Goal: Transaction & Acquisition: Download file/media

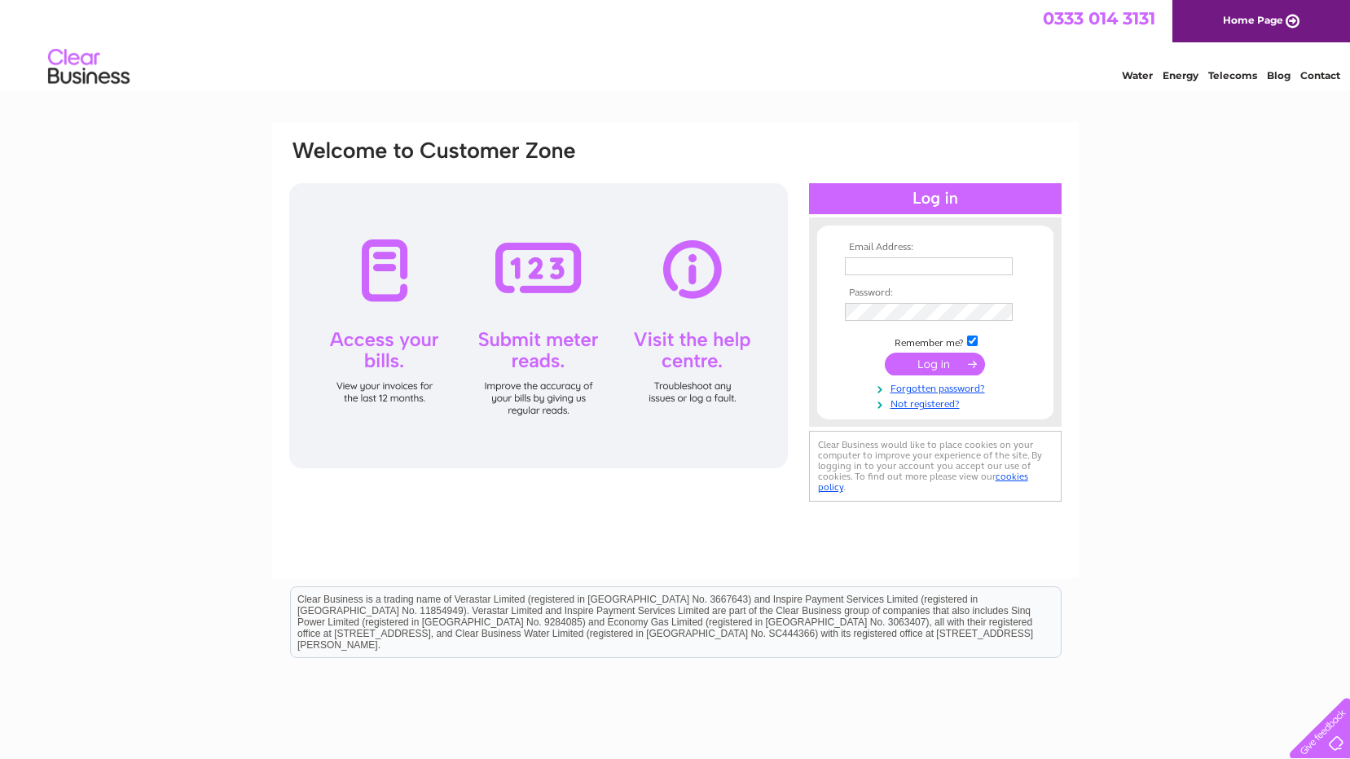
type input "gordongfm@aol.com"
click at [921, 360] on input "submit" at bounding box center [935, 364] width 100 height 23
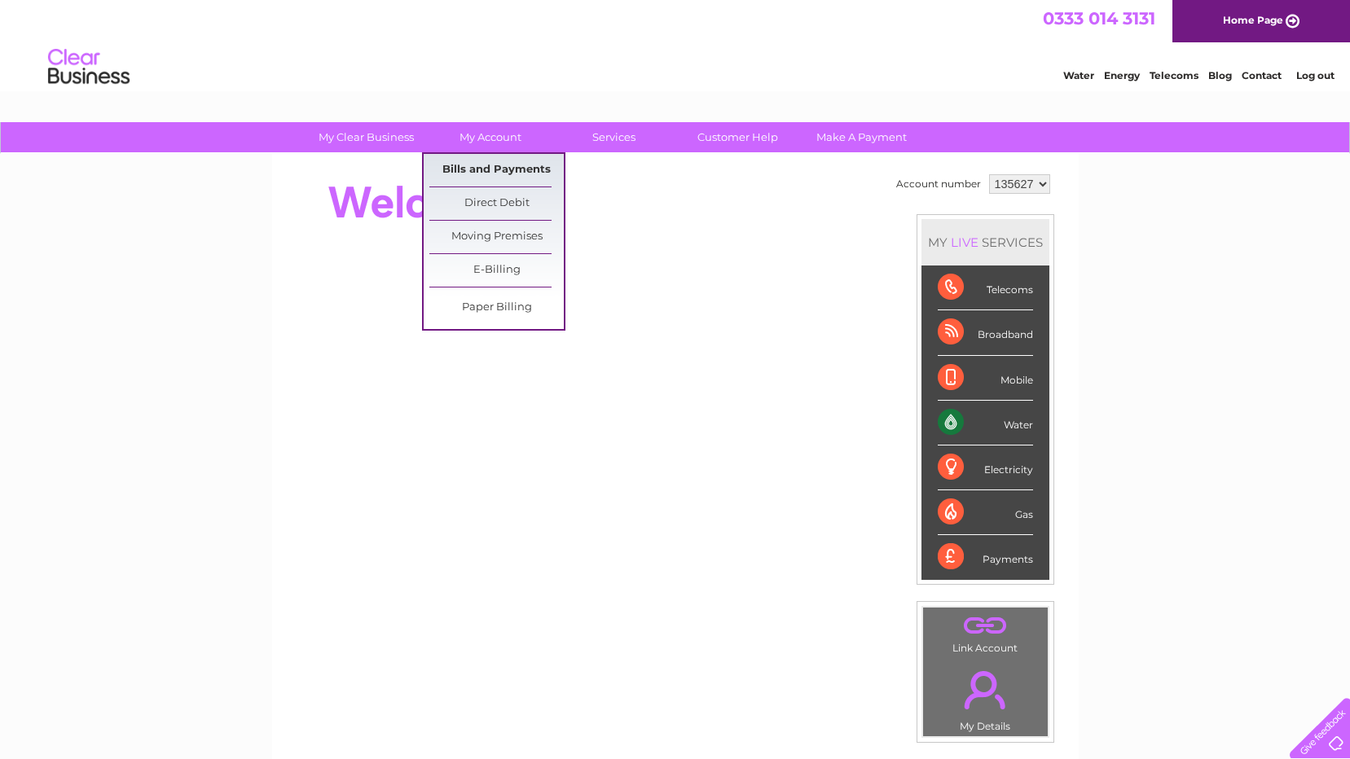
click at [484, 173] on link "Bills and Payments" at bounding box center [496, 170] width 134 height 33
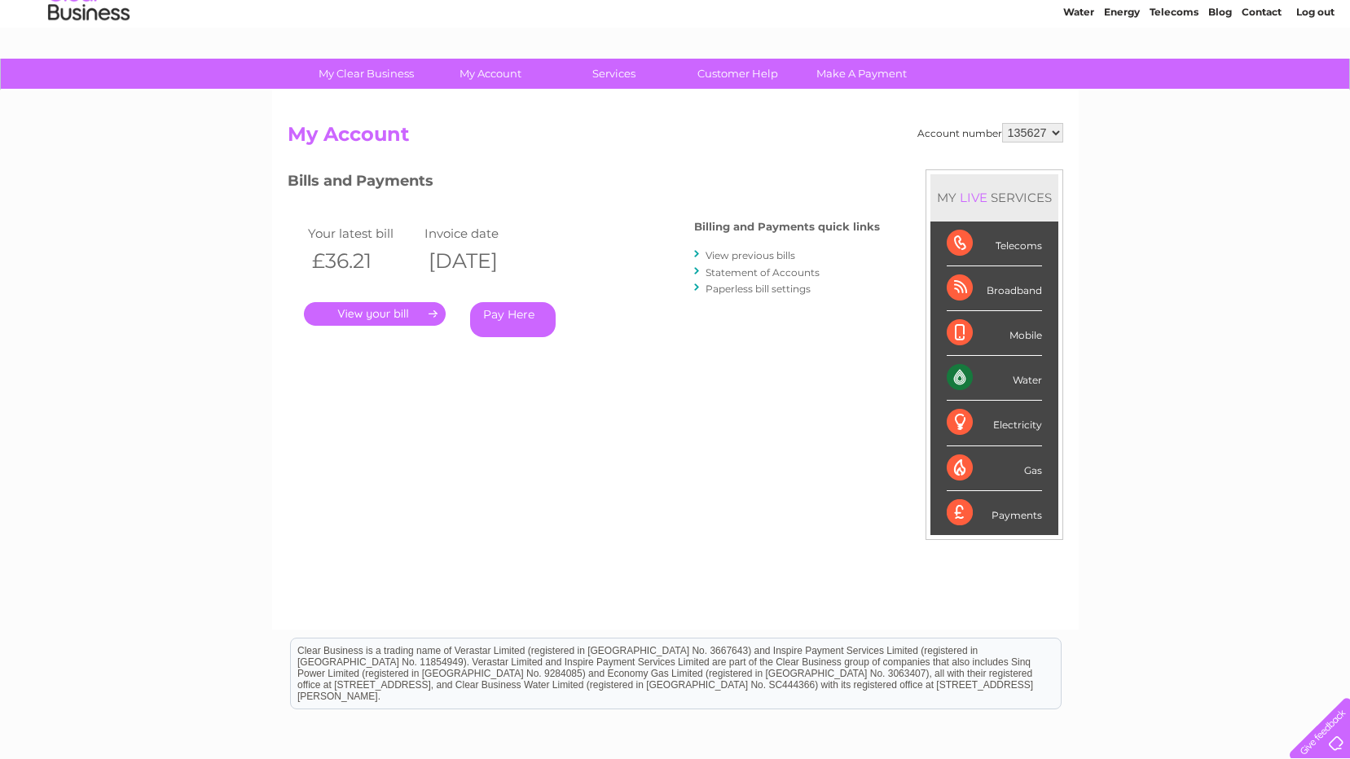
scroll to position [62, 0]
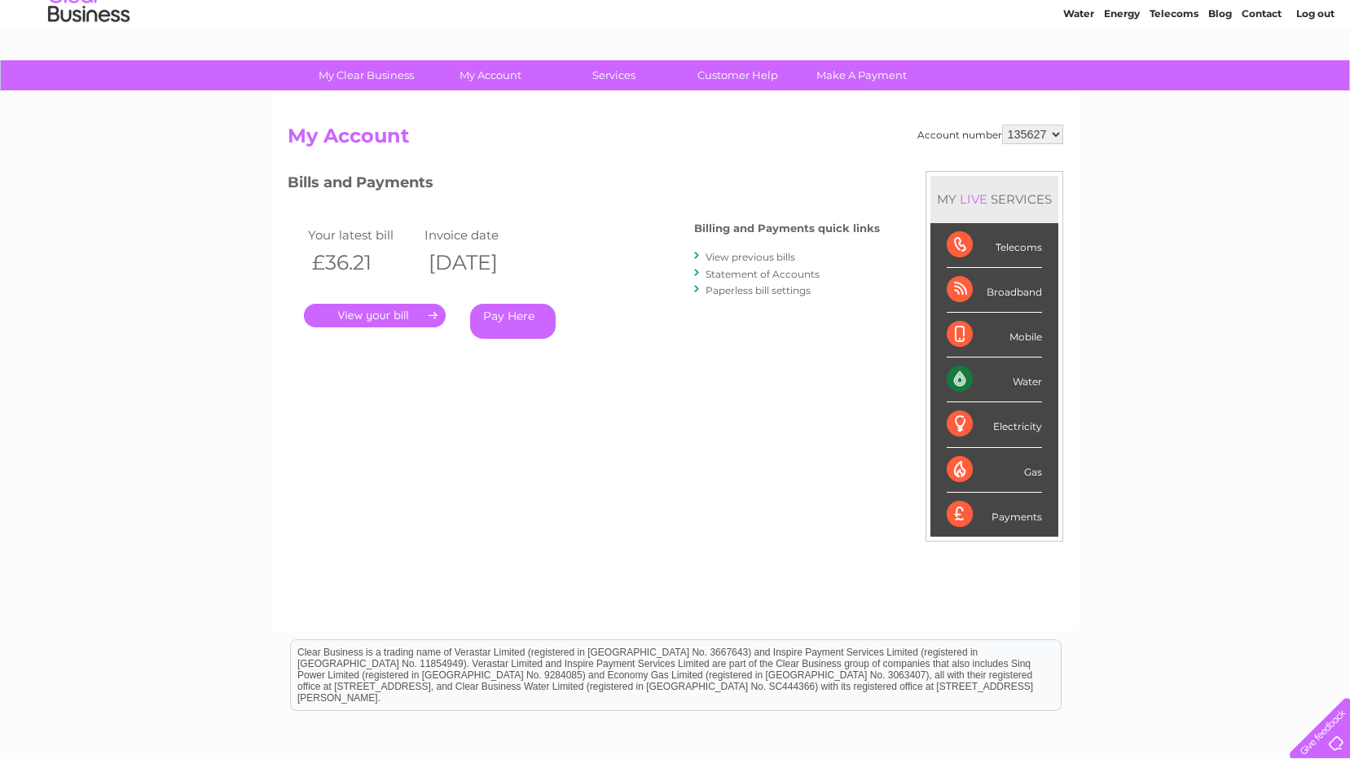
click at [733, 258] on link "View previous bills" at bounding box center [751, 257] width 90 height 12
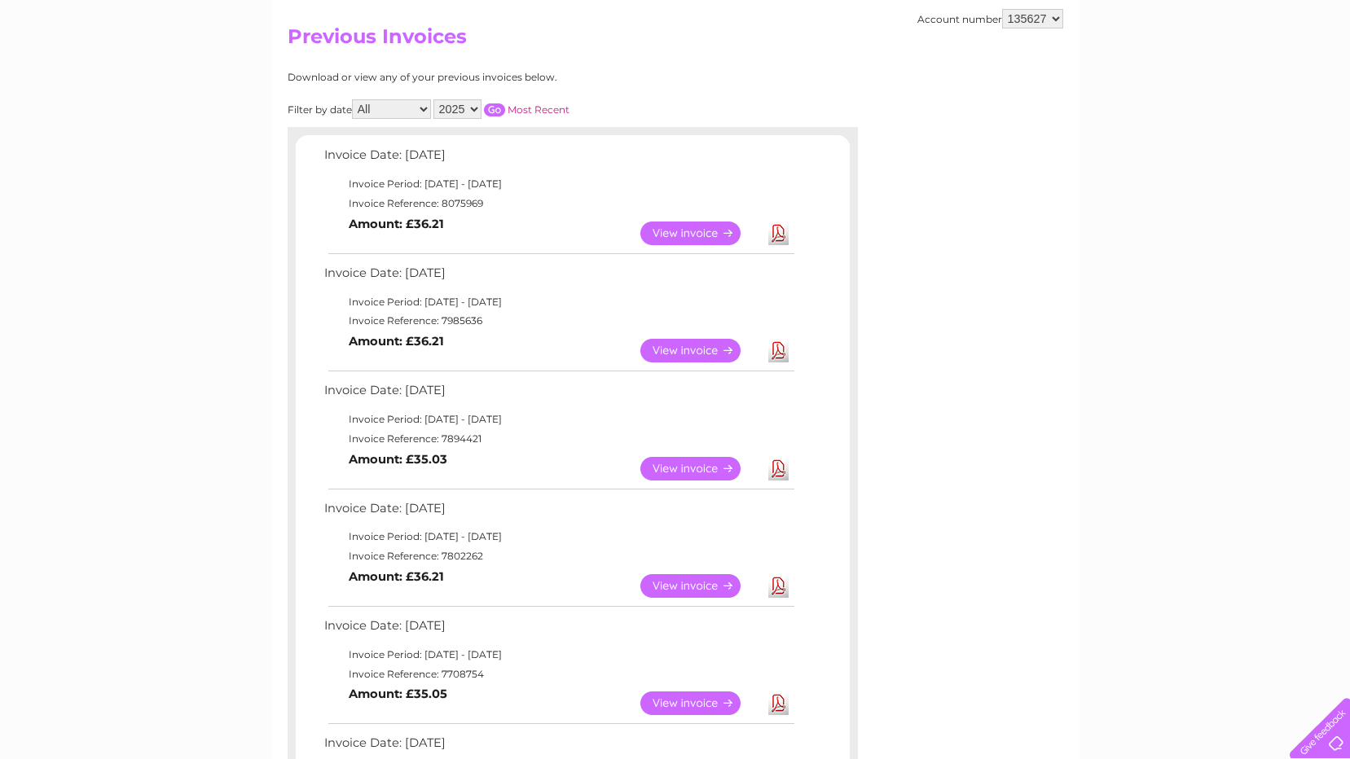
scroll to position [163, 0]
click at [776, 463] on link "Download" at bounding box center [778, 467] width 20 height 24
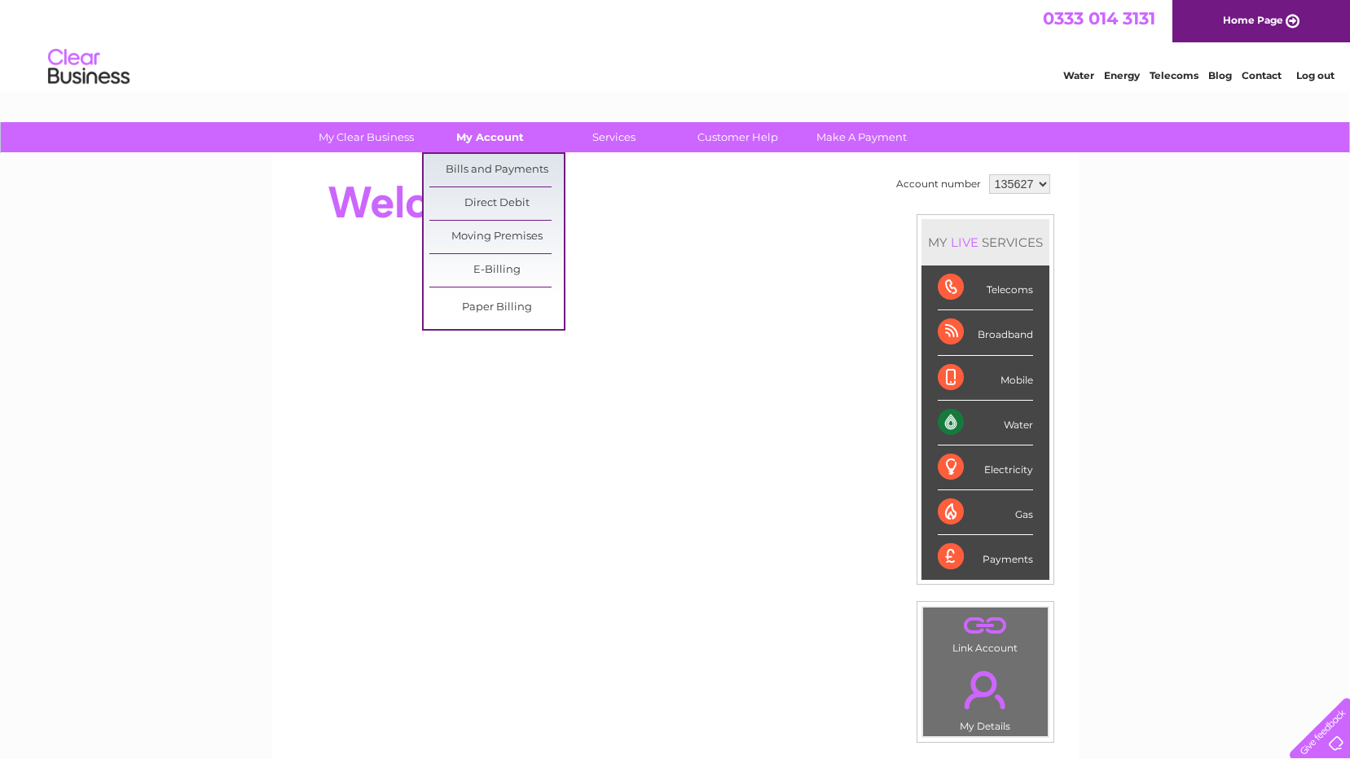
click at [490, 142] on link "My Account" at bounding box center [490, 137] width 134 height 30
click at [490, 164] on link "Bills and Payments" at bounding box center [496, 170] width 134 height 33
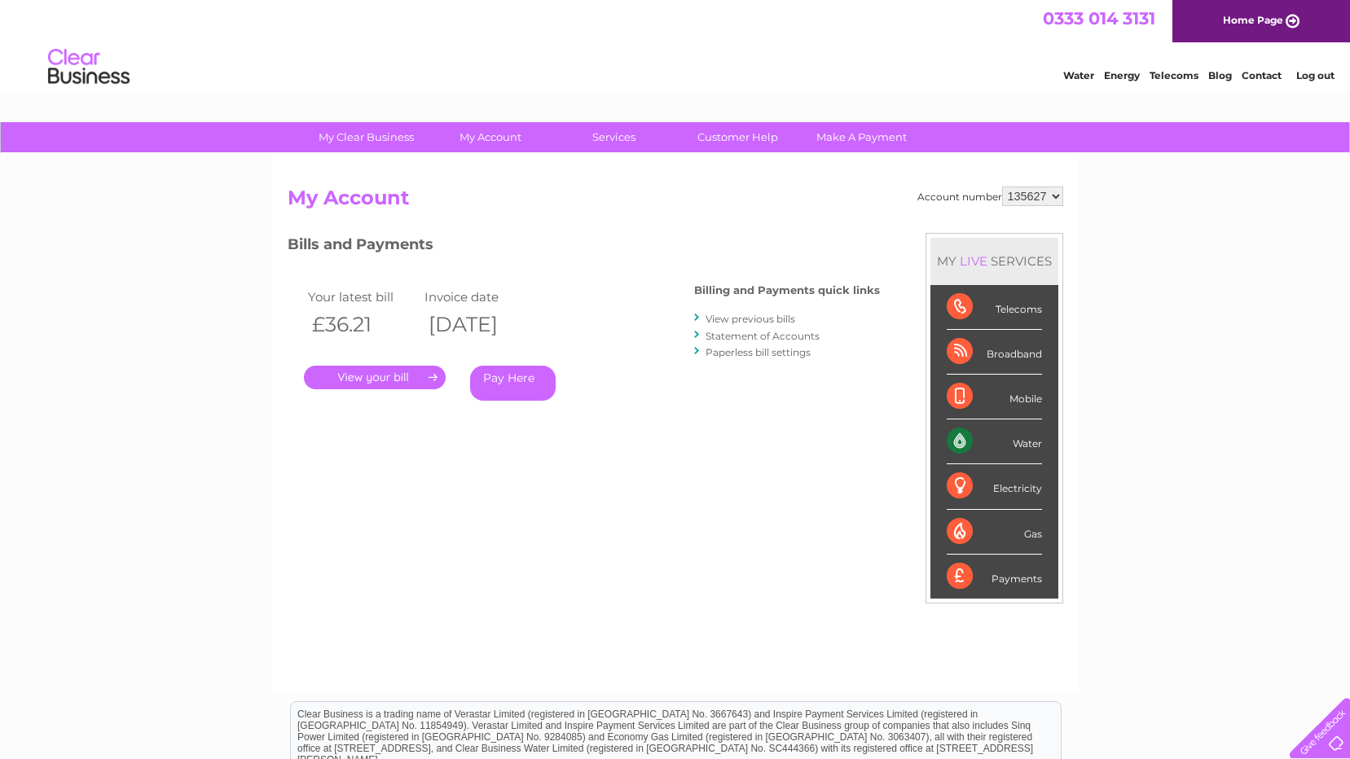
click at [376, 376] on link "." at bounding box center [375, 378] width 142 height 24
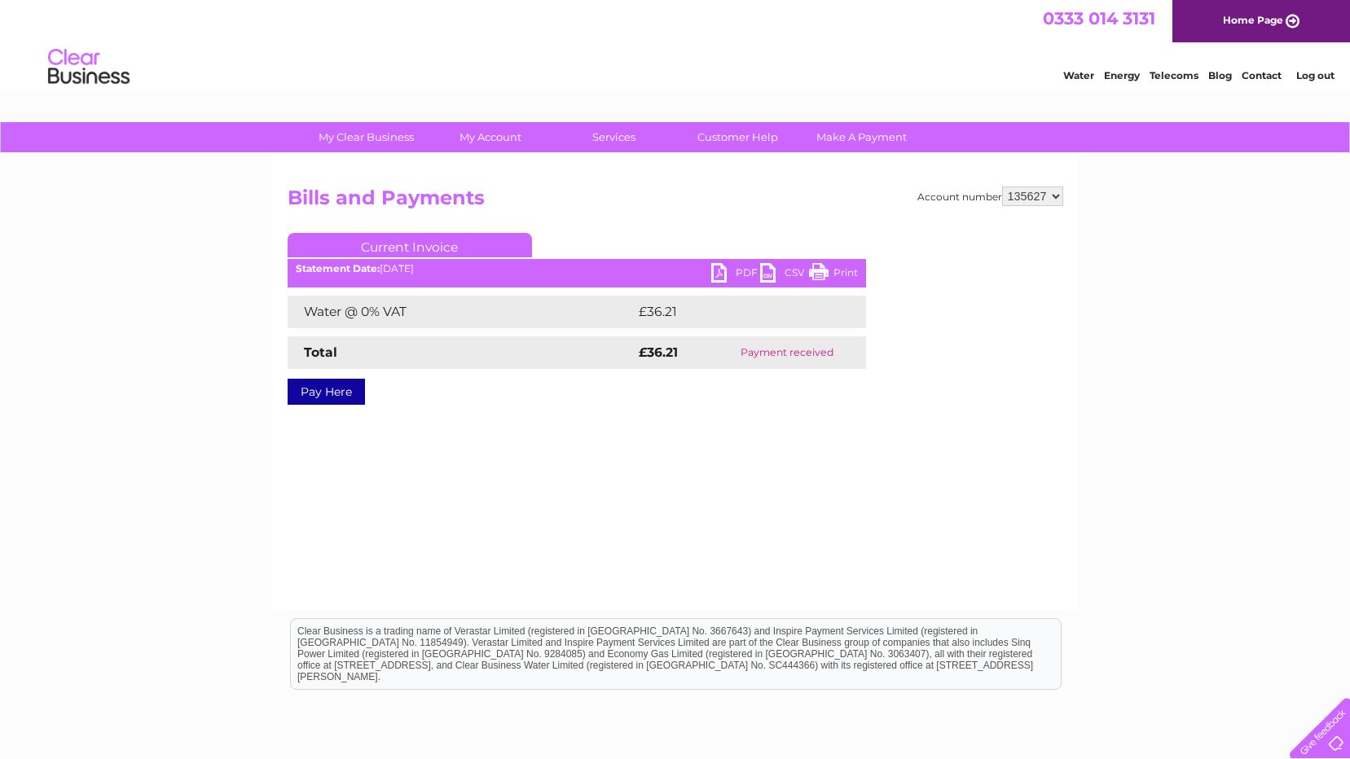
click at [716, 271] on link "PDF" at bounding box center [735, 275] width 49 height 24
